Goal: Task Accomplishment & Management: Complete application form

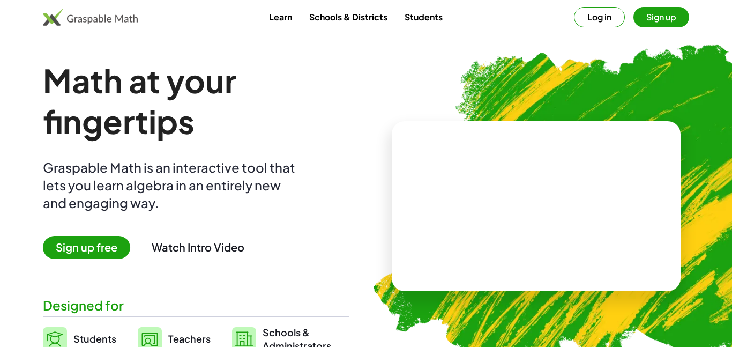
click at [413, 19] on link "Students" at bounding box center [423, 17] width 55 height 20
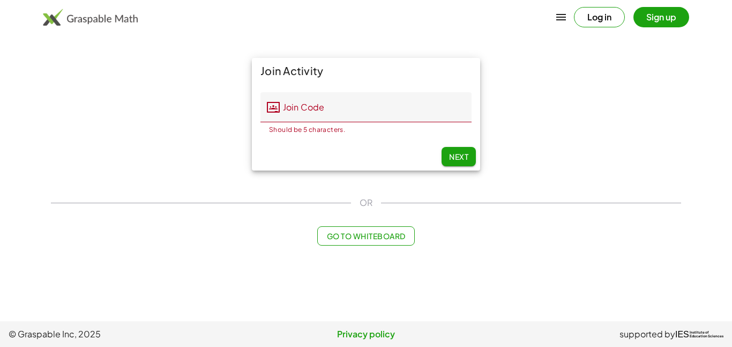
click at [583, 14] on button "Log in" at bounding box center [599, 17] width 51 height 20
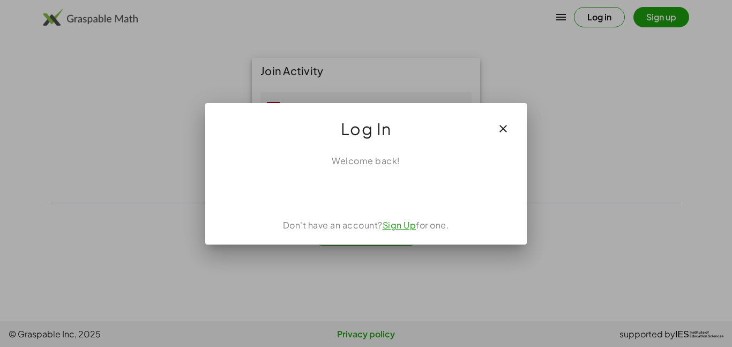
click at [507, 123] on icon "button" at bounding box center [503, 128] width 13 height 13
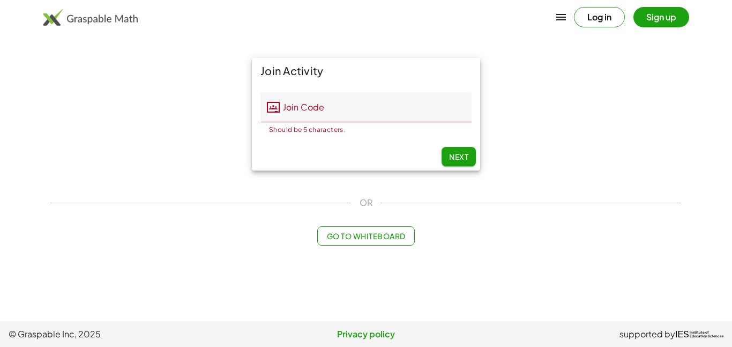
click at [555, 20] on icon "button" at bounding box center [561, 17] width 13 height 13
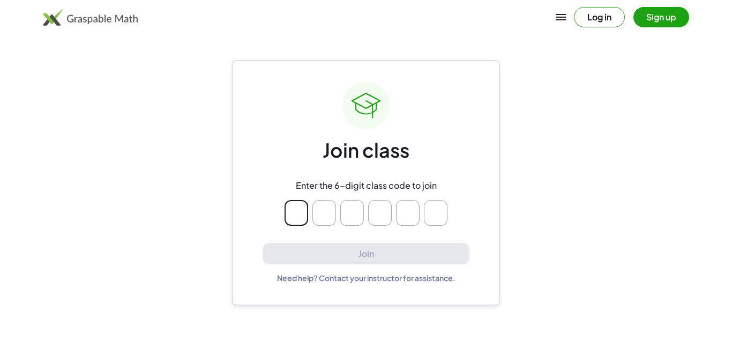
type input "*"
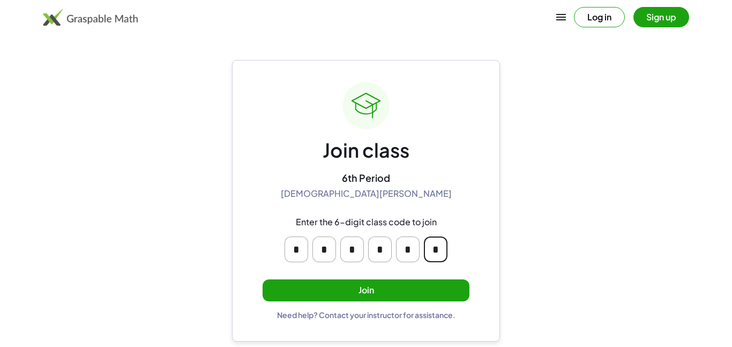
type input "*"
